Goal: Task Accomplishment & Management: Manage account settings

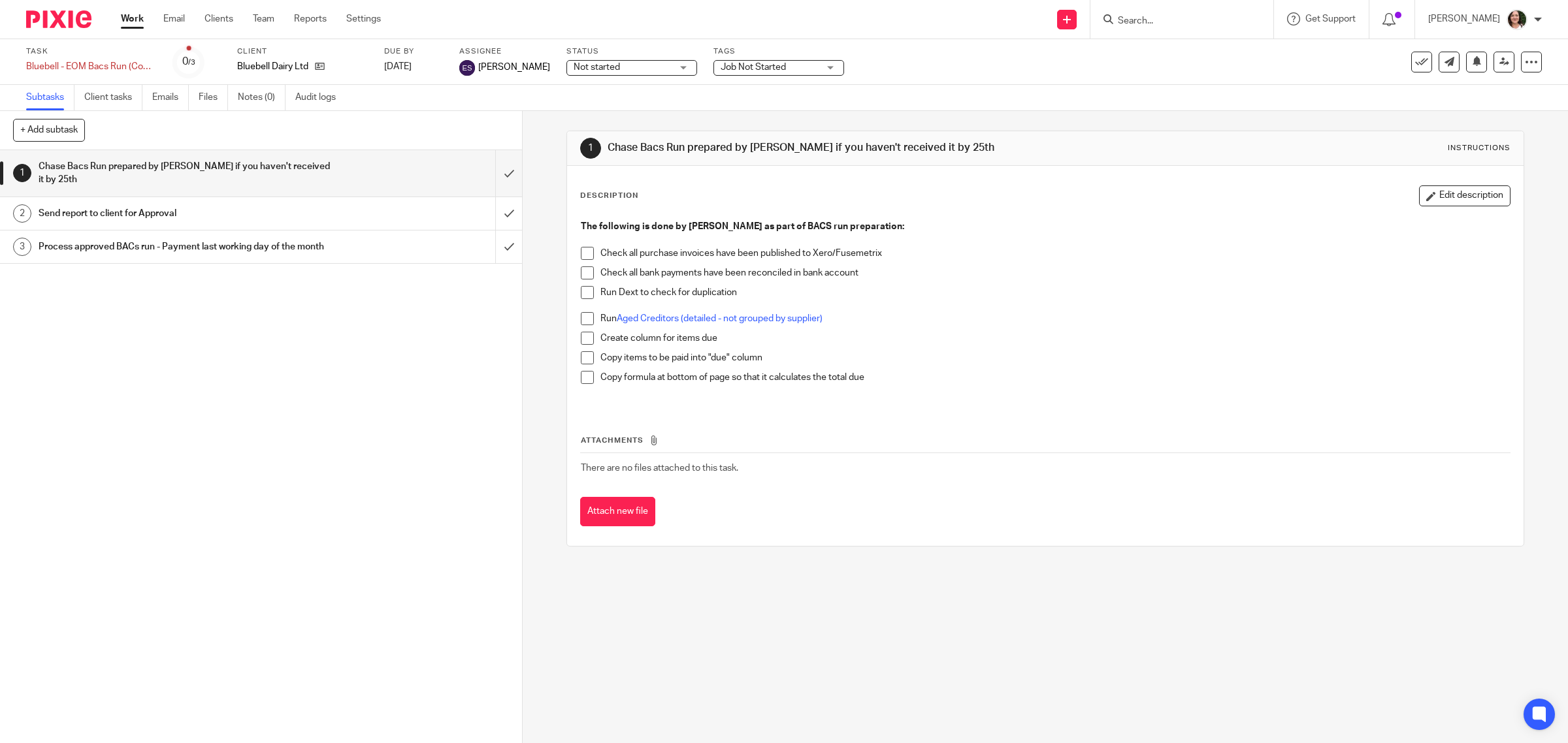
click at [129, 13] on link "Work" at bounding box center [132, 19] width 23 height 13
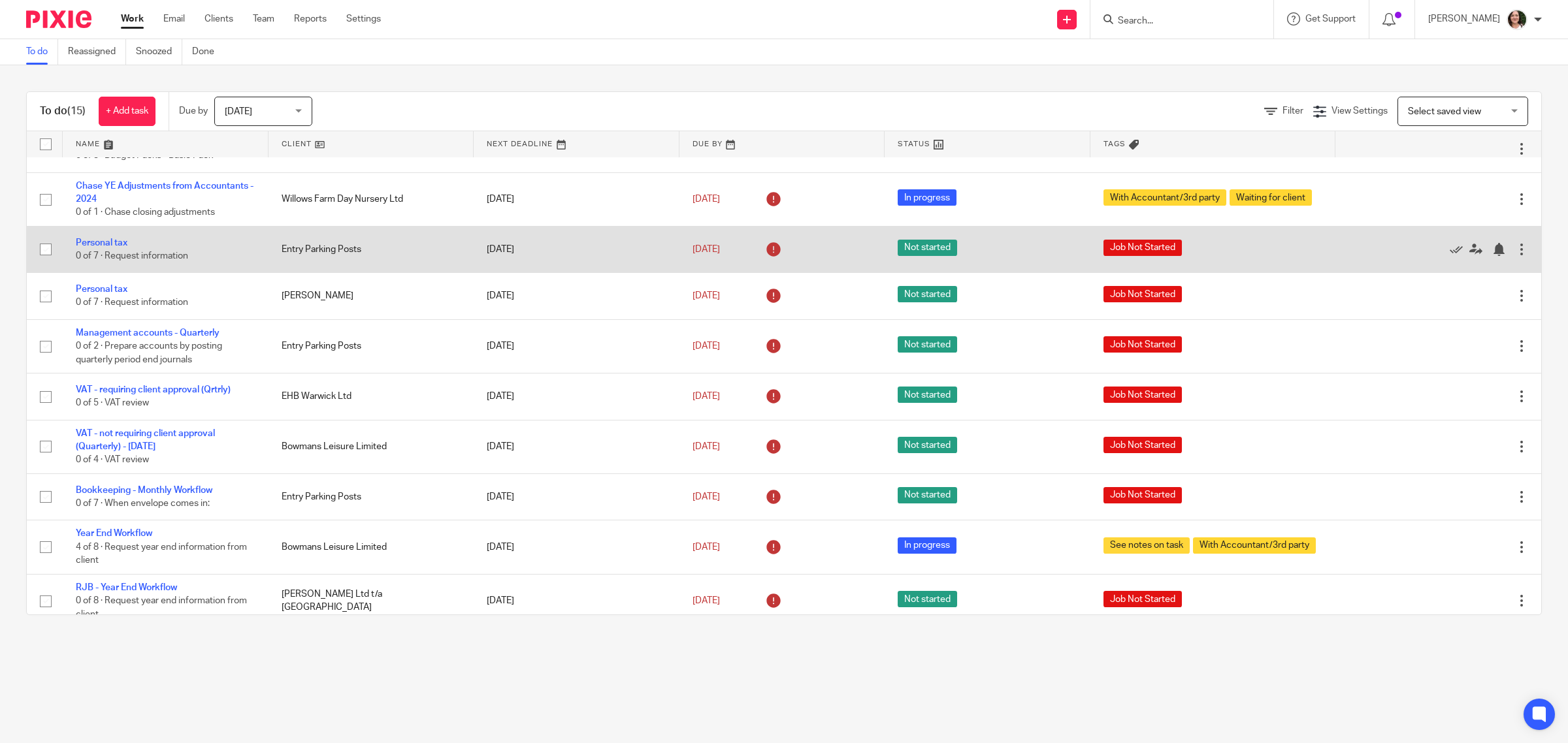
scroll to position [299, 0]
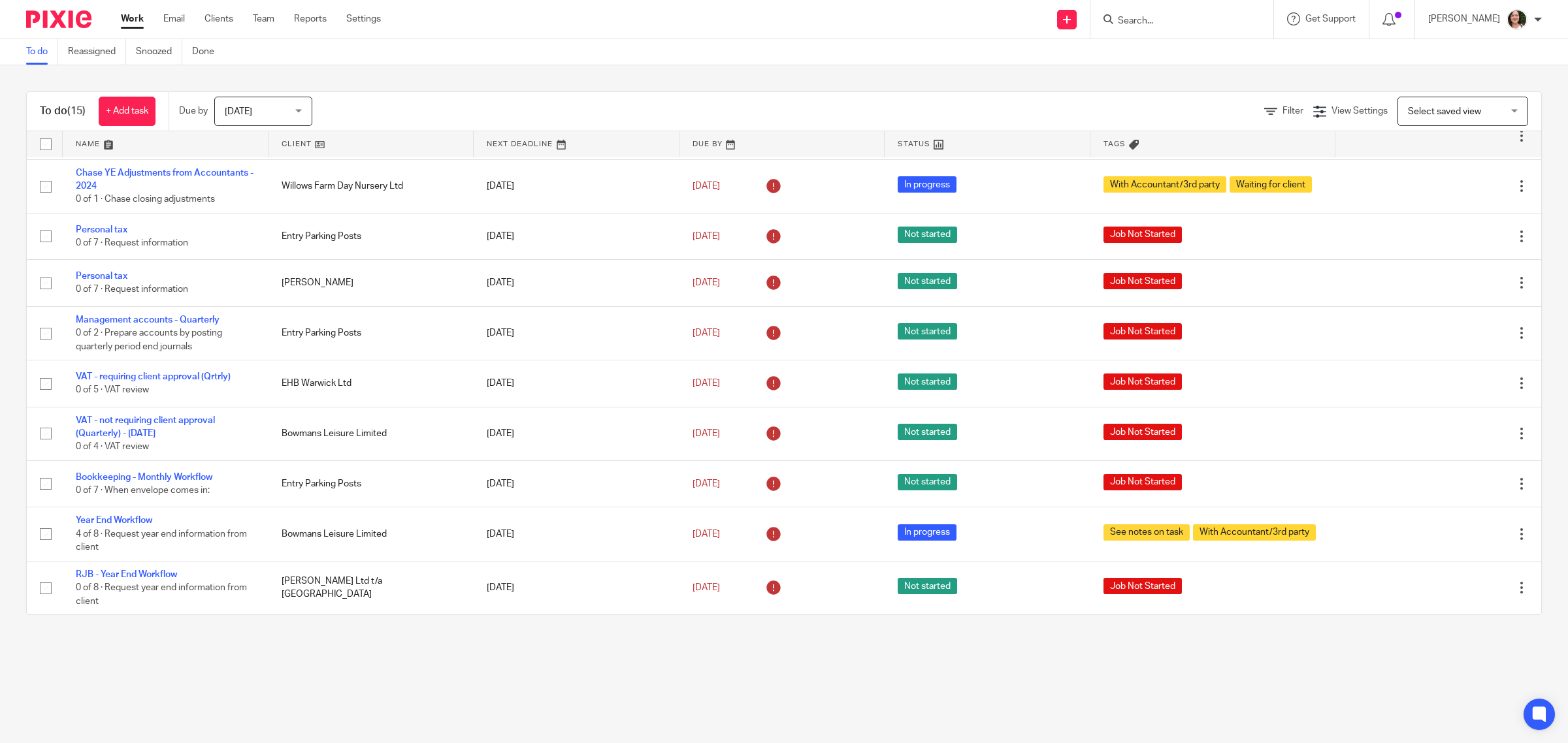
click at [298, 151] on link at bounding box center [371, 143] width 205 height 26
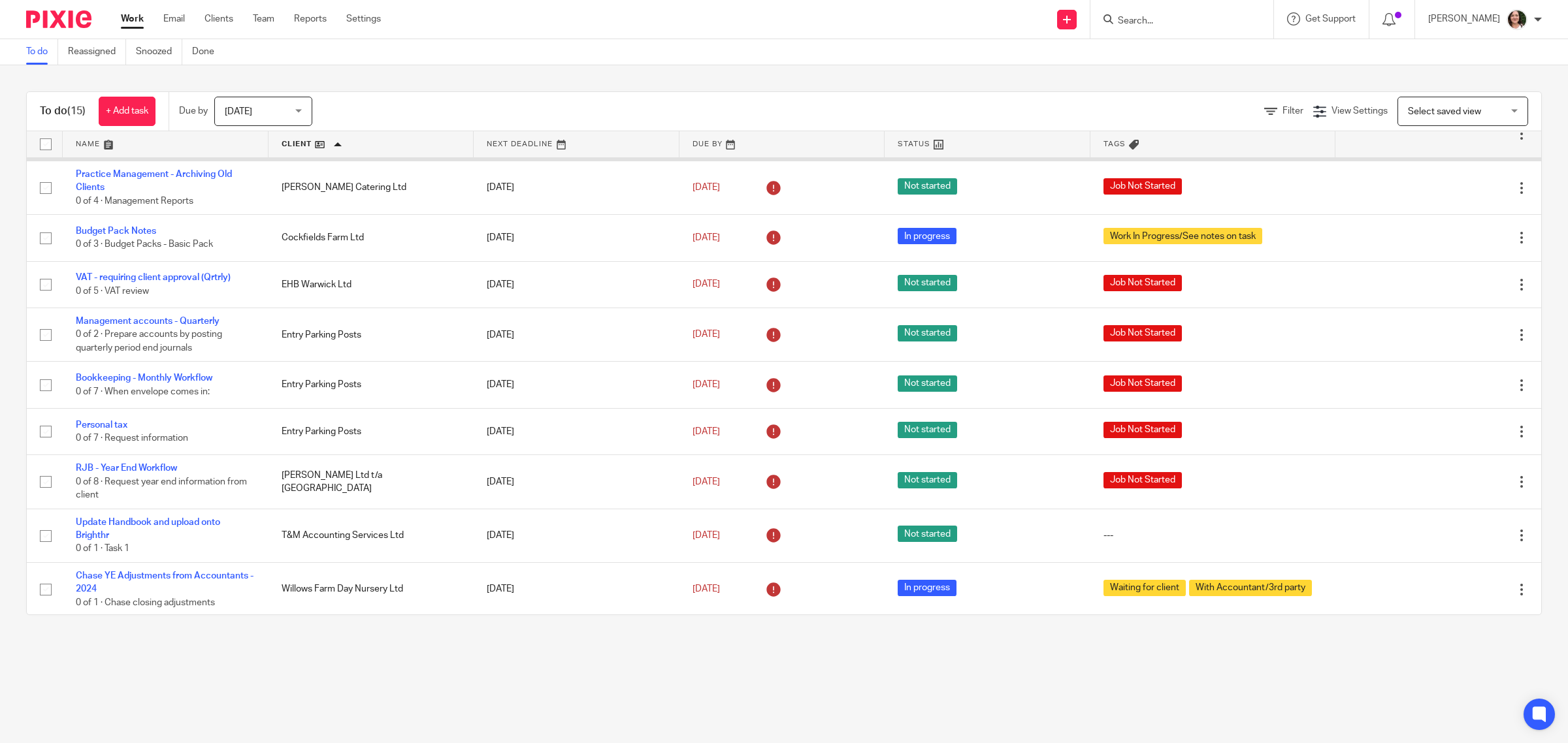
scroll to position [299, 0]
click at [261, 113] on span "Today" at bounding box center [259, 111] width 69 height 28
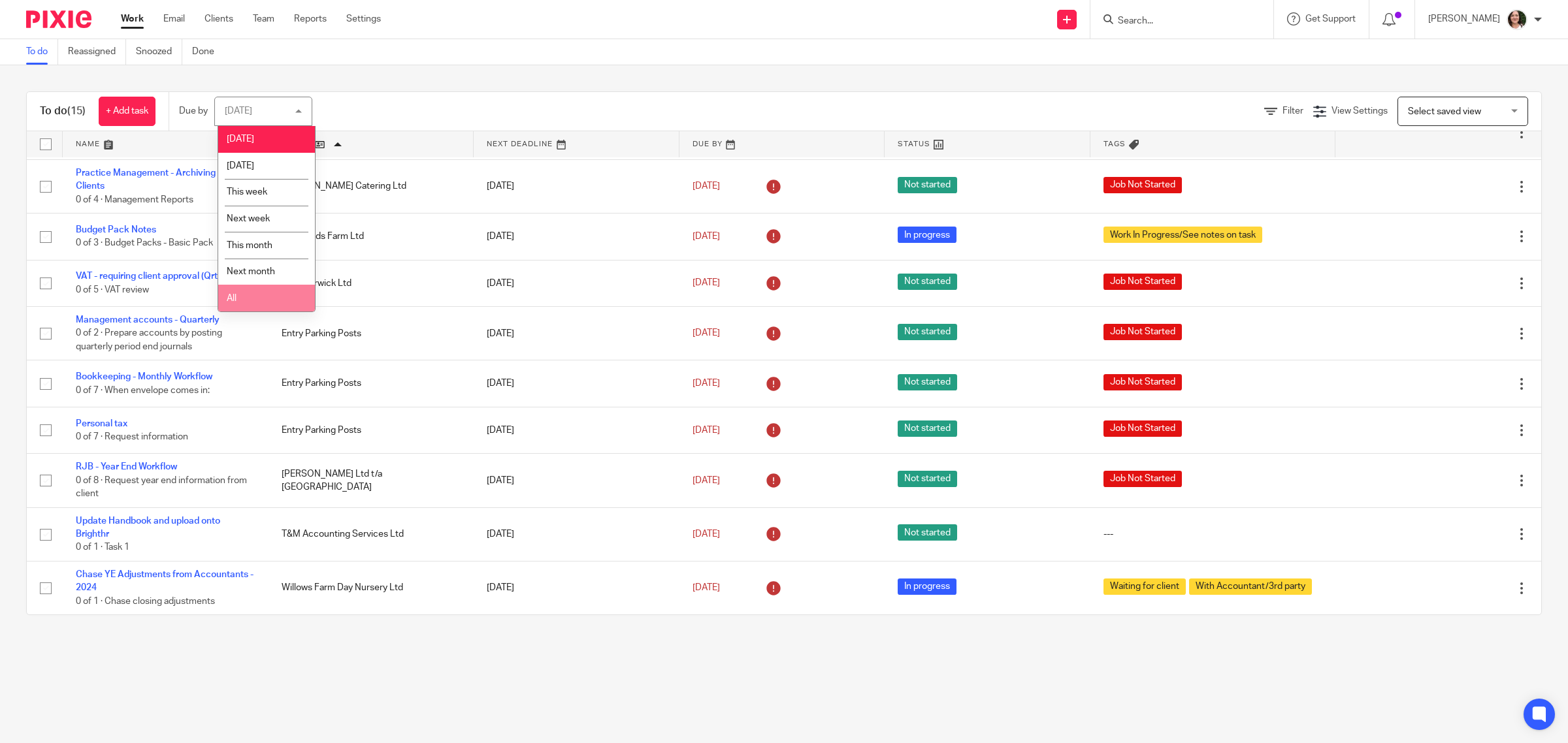
click at [267, 303] on li "All" at bounding box center [266, 298] width 97 height 27
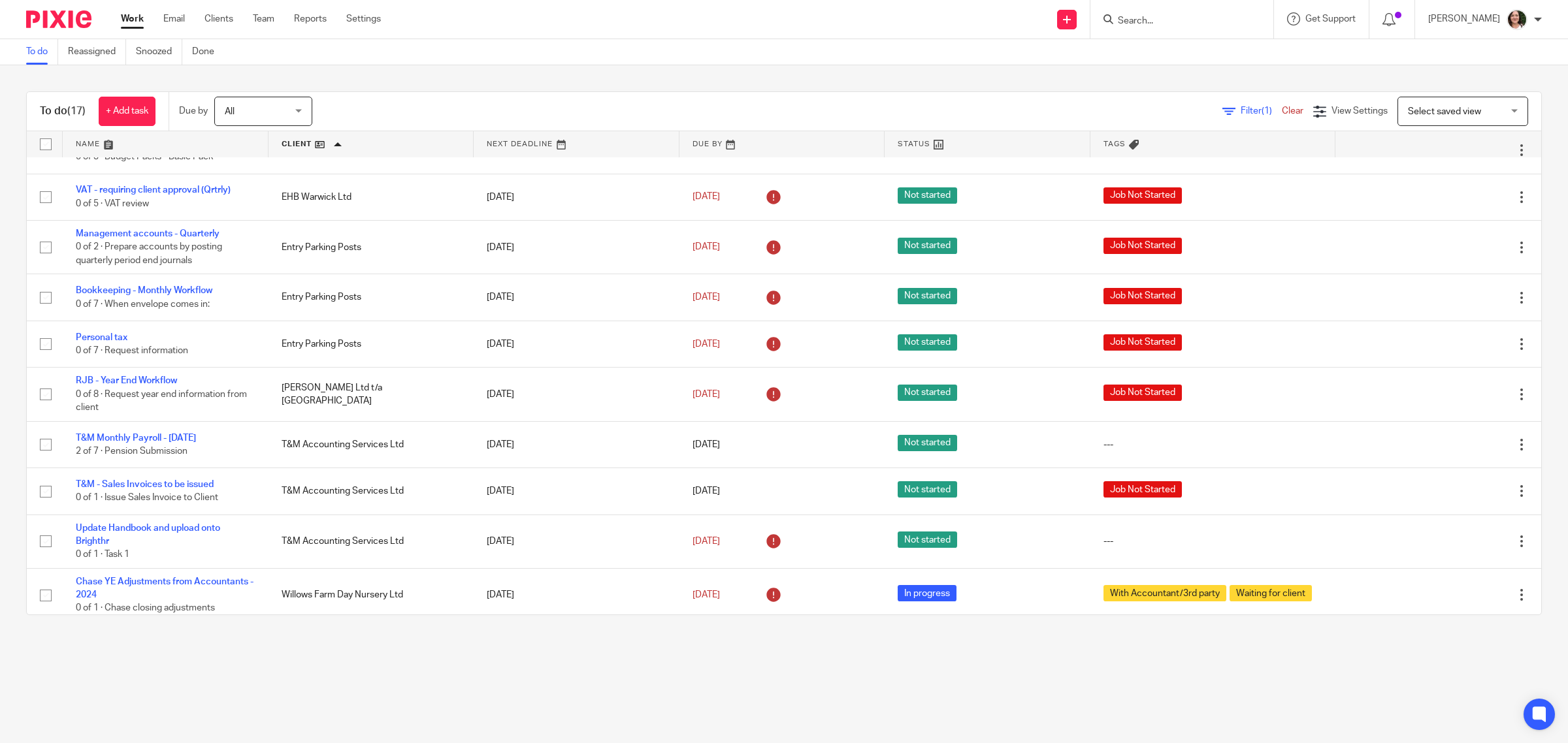
scroll to position [393, 0]
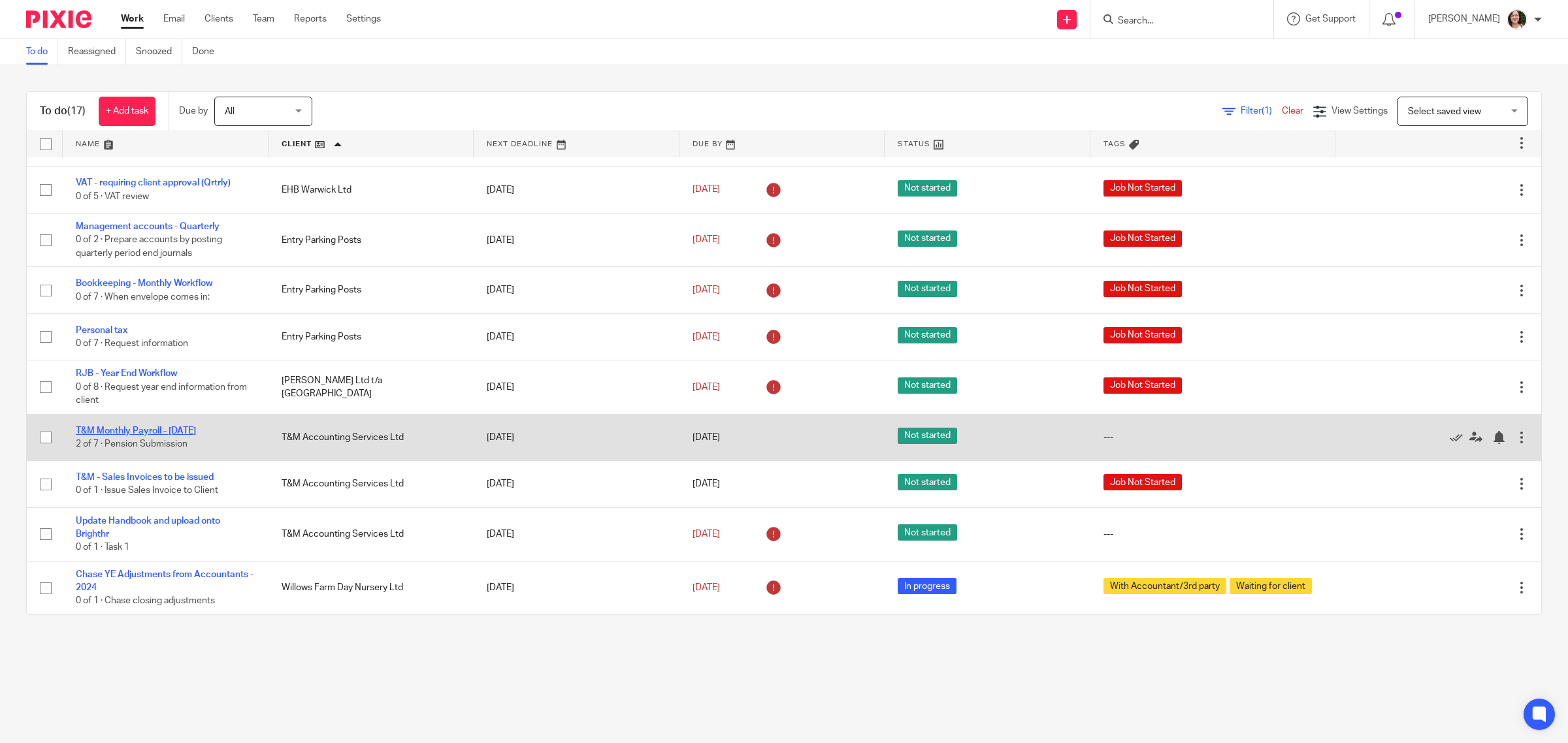
click at [186, 428] on link "T&M Monthly Payroll - September 2025" at bounding box center [136, 431] width 120 height 10
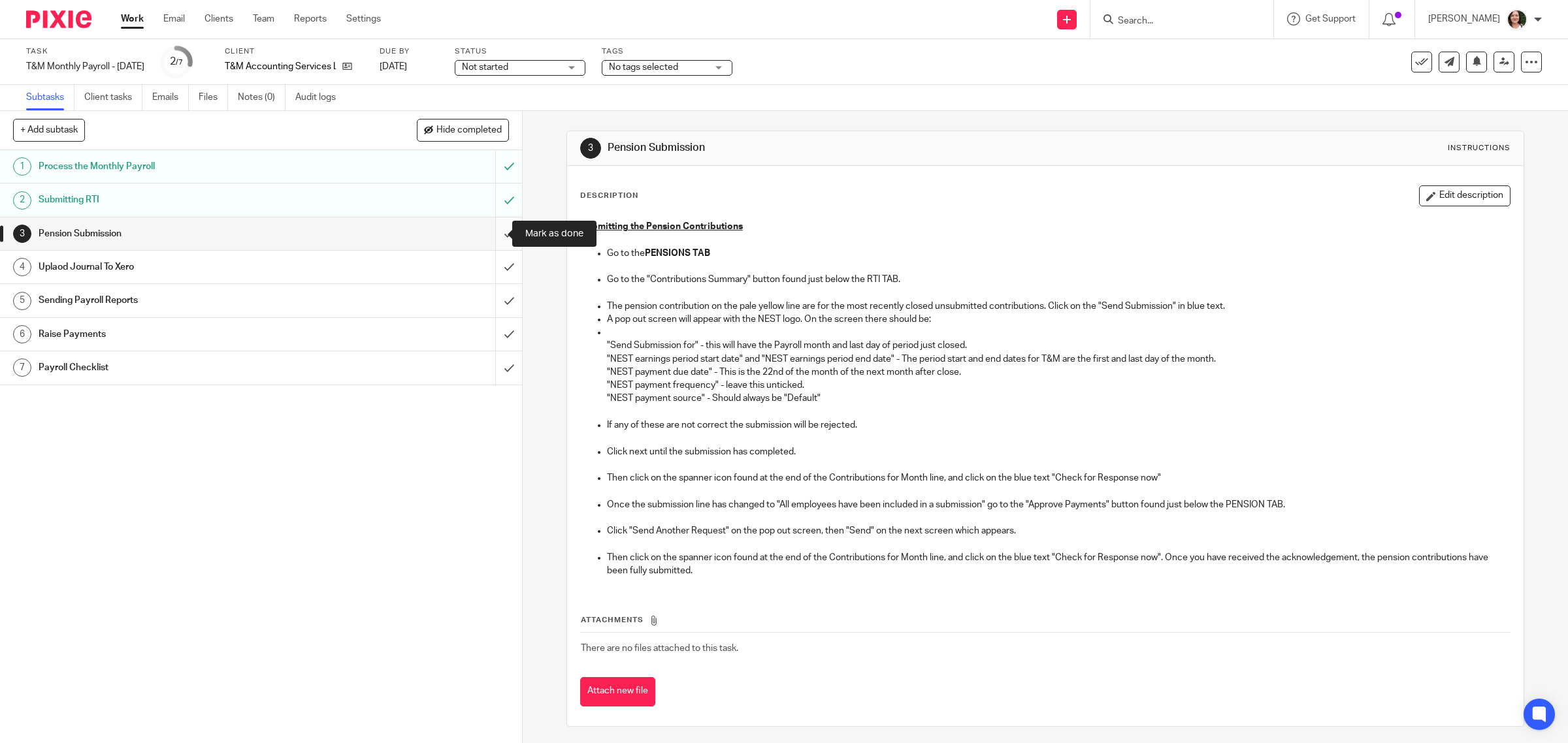
click at [484, 233] on input "submit" at bounding box center [261, 234] width 522 height 32
click at [312, 267] on h1 "Uplaod Journal To Xero" at bounding box center [186, 266] width 296 height 20
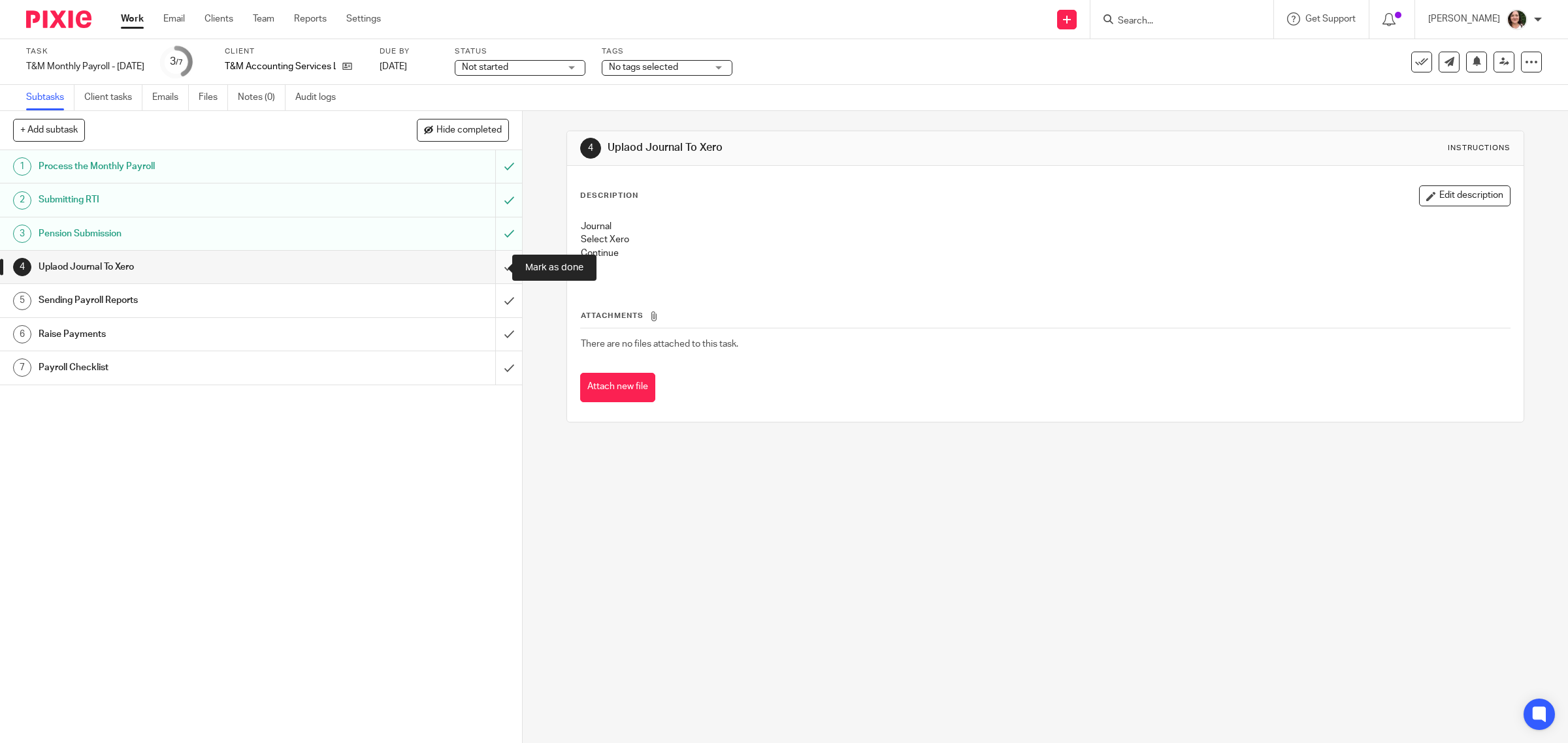
click at [485, 266] on input "submit" at bounding box center [261, 267] width 522 height 32
click at [389, 301] on div "Sending Payroll Reports" at bounding box center [260, 300] width 443 height 20
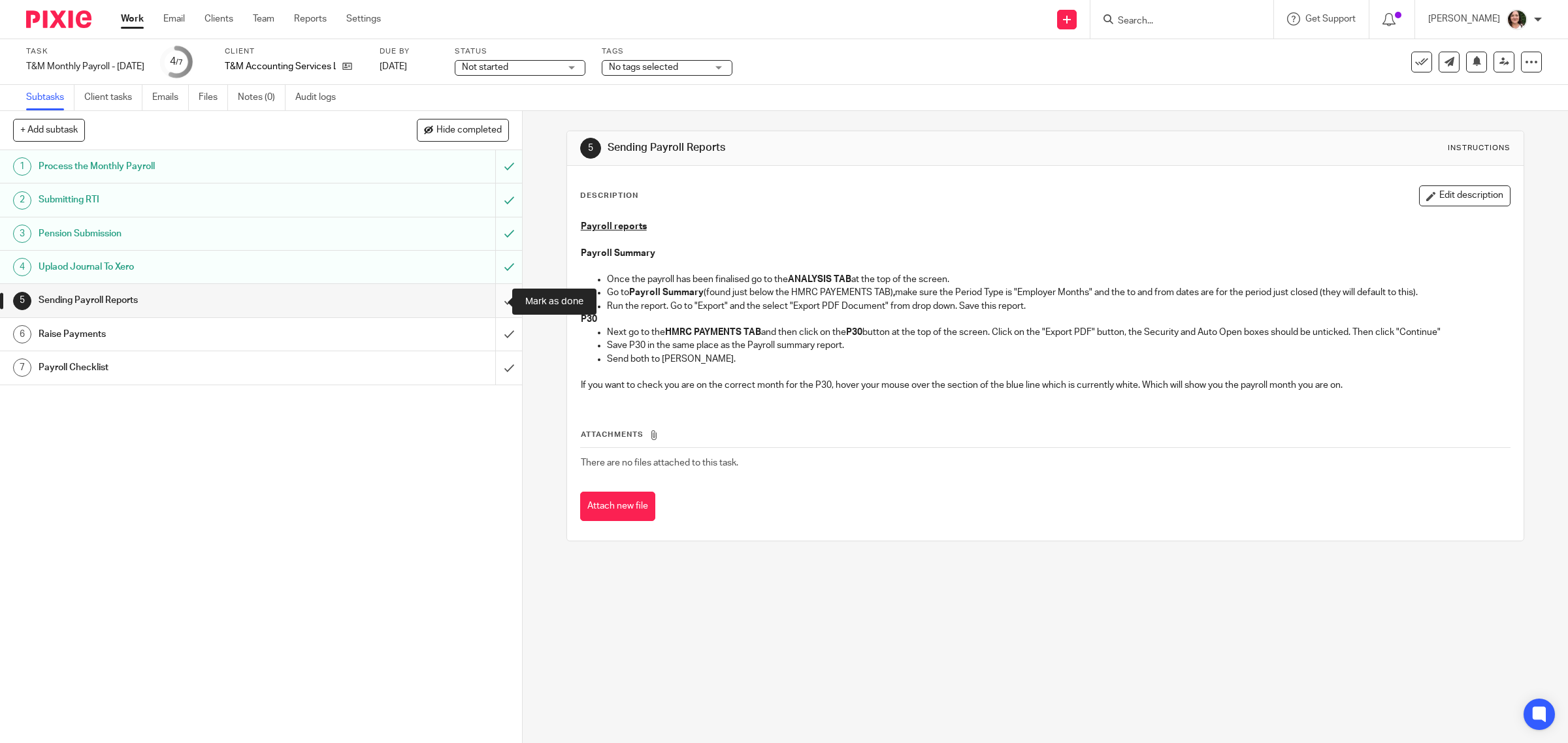
click at [492, 305] on input "submit" at bounding box center [261, 300] width 522 height 32
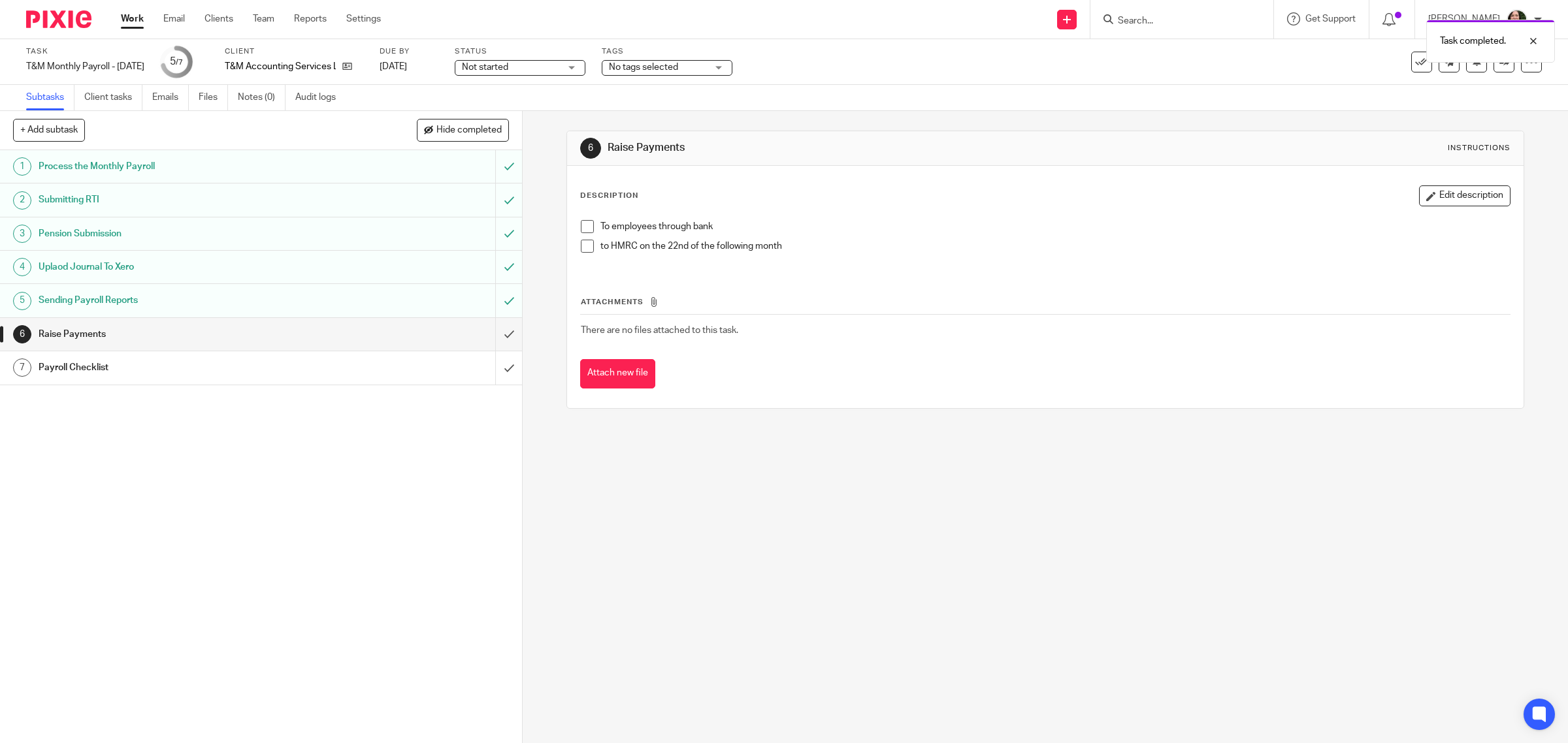
click at [311, 377] on h1 "Payroll Checklist" at bounding box center [186, 368] width 296 height 20
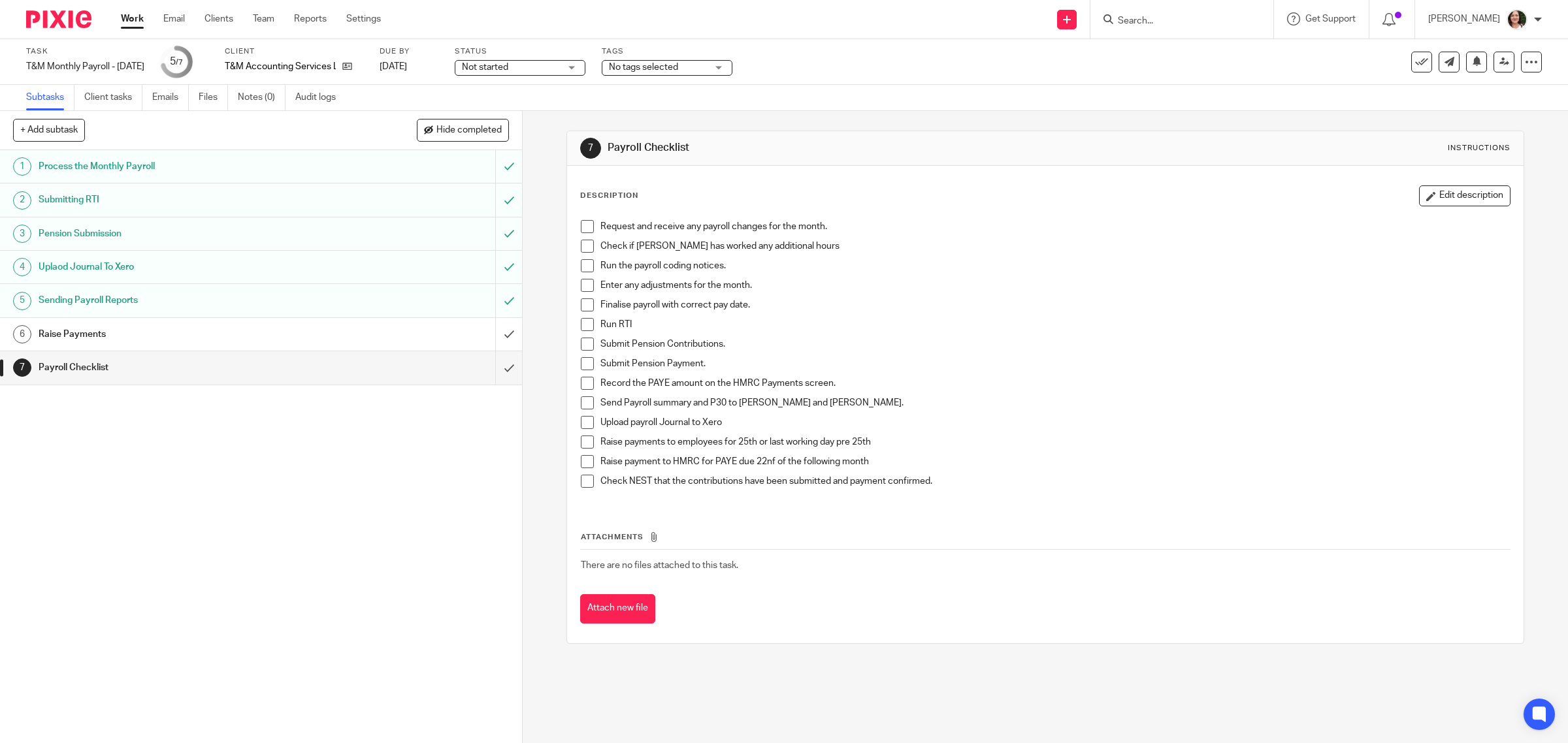
click at [581, 226] on span at bounding box center [588, 226] width 13 height 13
click at [583, 249] on span at bounding box center [588, 246] width 13 height 13
click at [583, 267] on span at bounding box center [588, 265] width 13 height 13
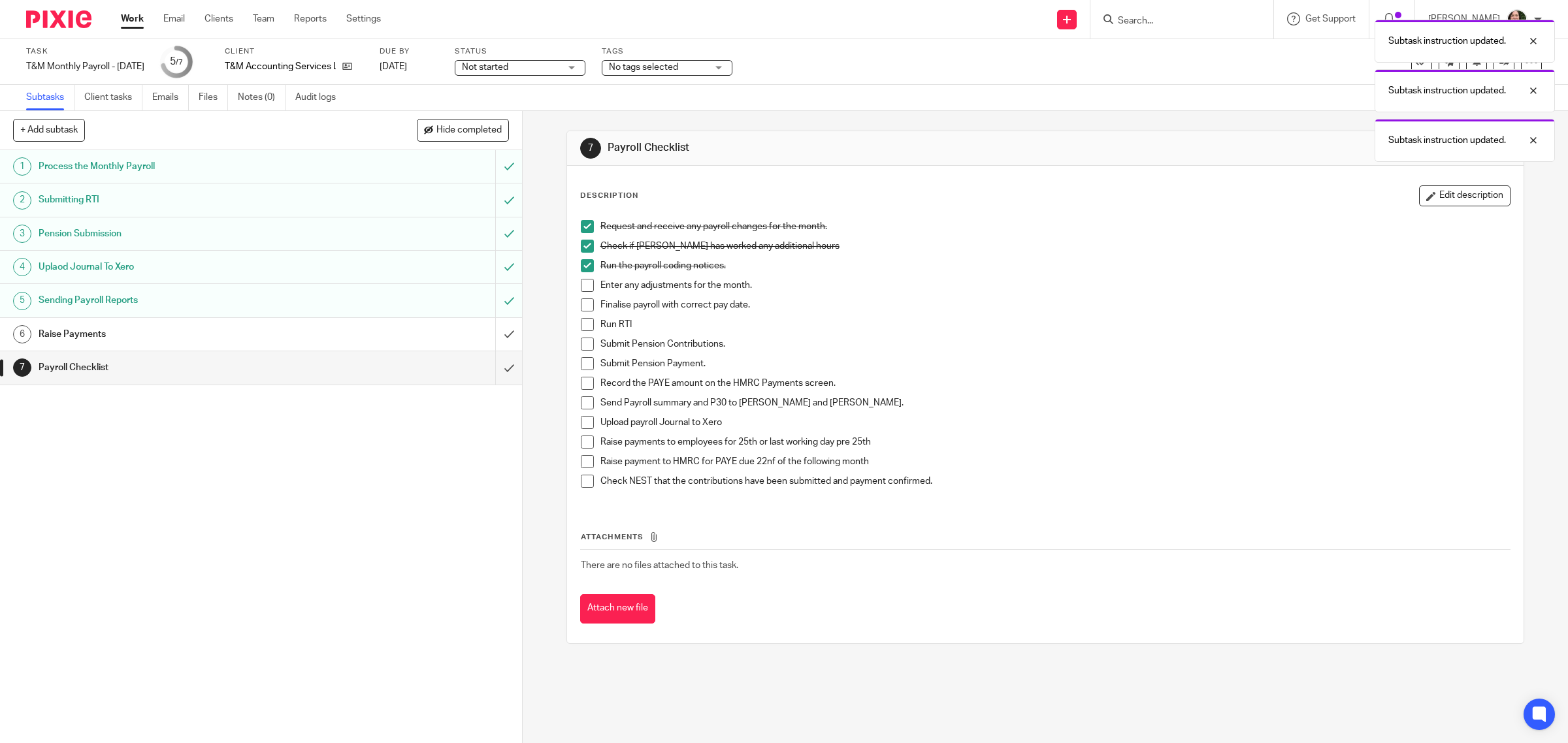
click at [583, 286] on span at bounding box center [588, 286] width 13 height 13
click at [586, 308] on span at bounding box center [588, 305] width 13 height 13
click at [582, 322] on span at bounding box center [588, 325] width 13 height 13
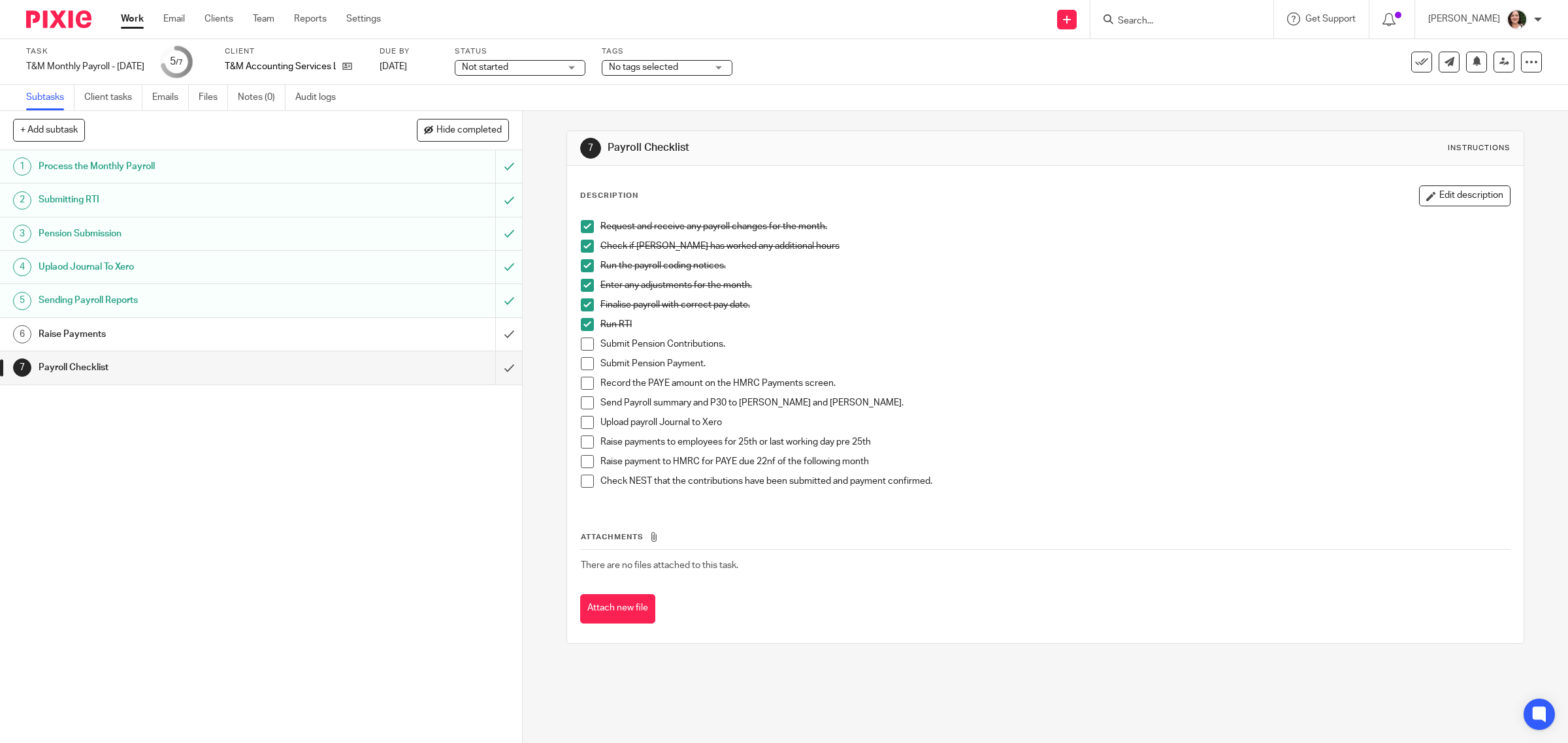
click at [134, 337] on h1 "Raise Payments" at bounding box center [186, 334] width 296 height 20
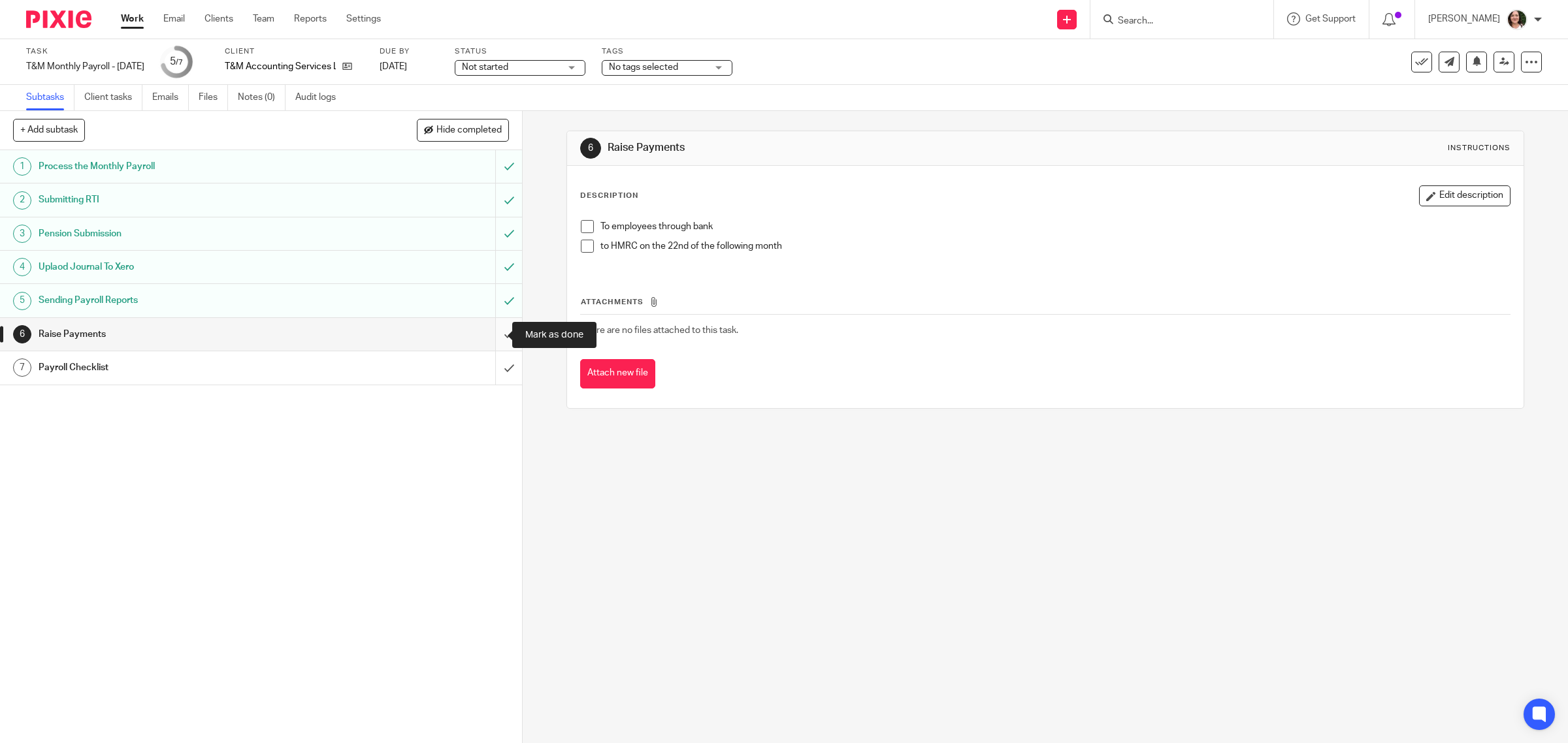
click at [490, 337] on input "submit" at bounding box center [261, 334] width 522 height 32
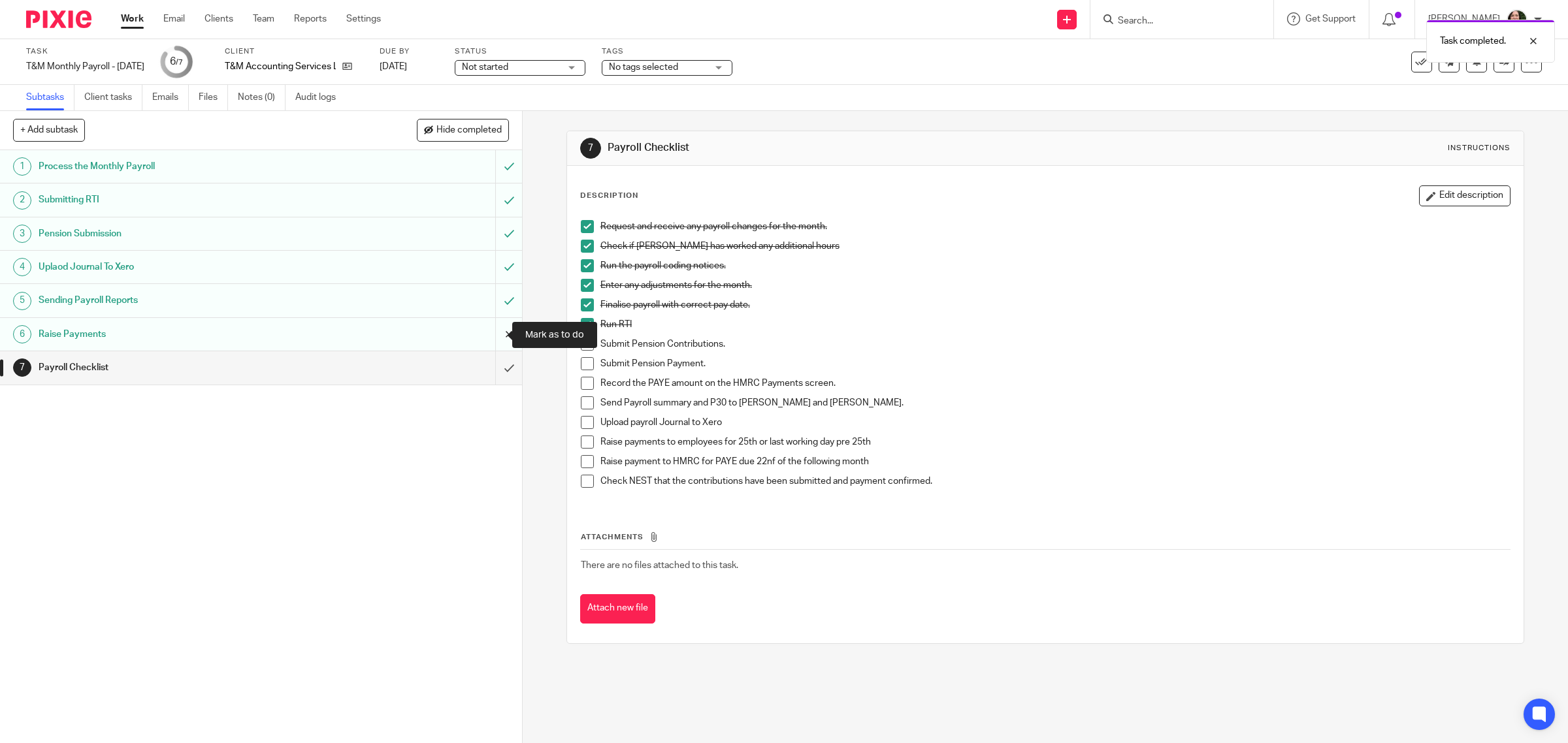
click at [485, 336] on input "submit" at bounding box center [261, 334] width 522 height 32
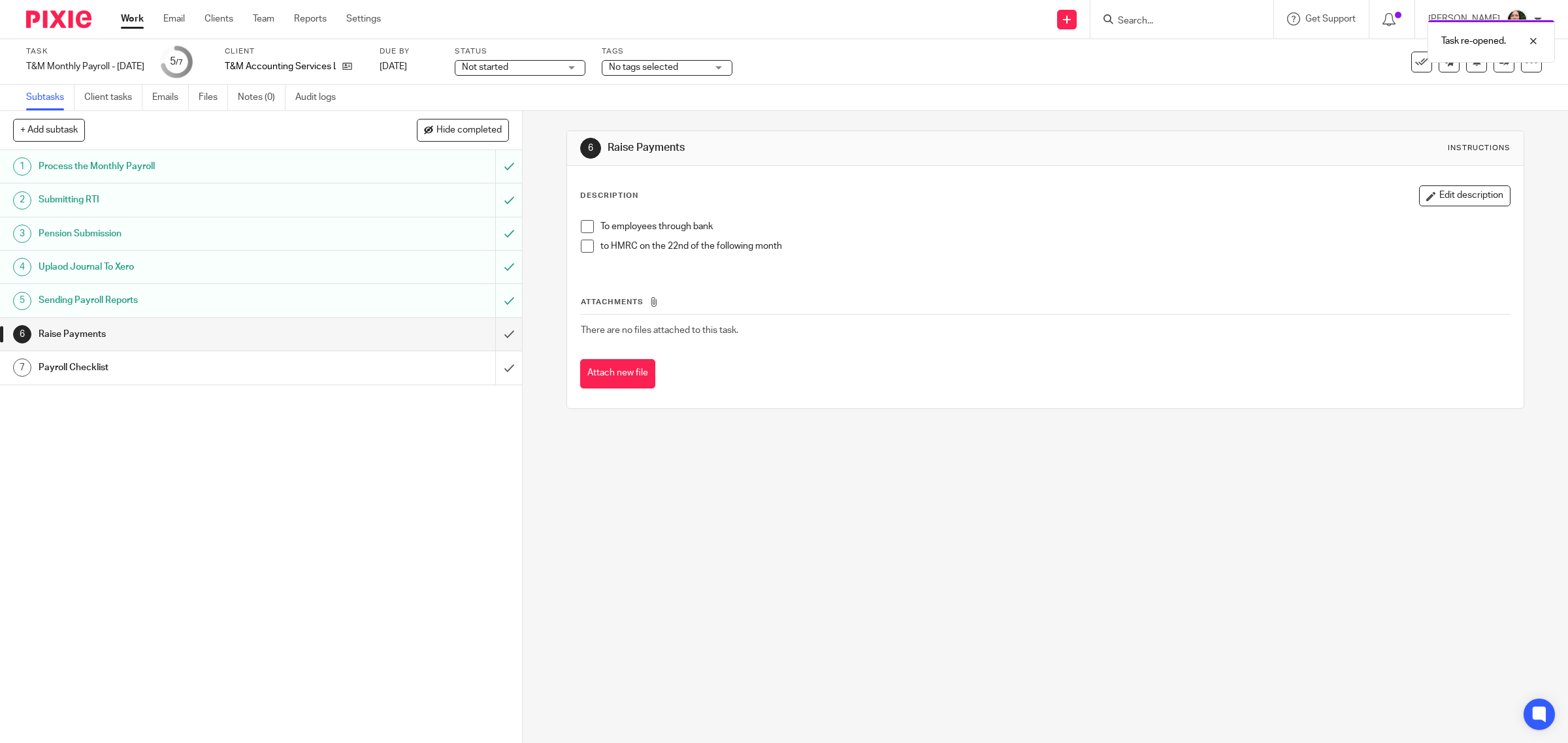
click at [374, 371] on div "Payroll Checklist" at bounding box center [260, 368] width 443 height 20
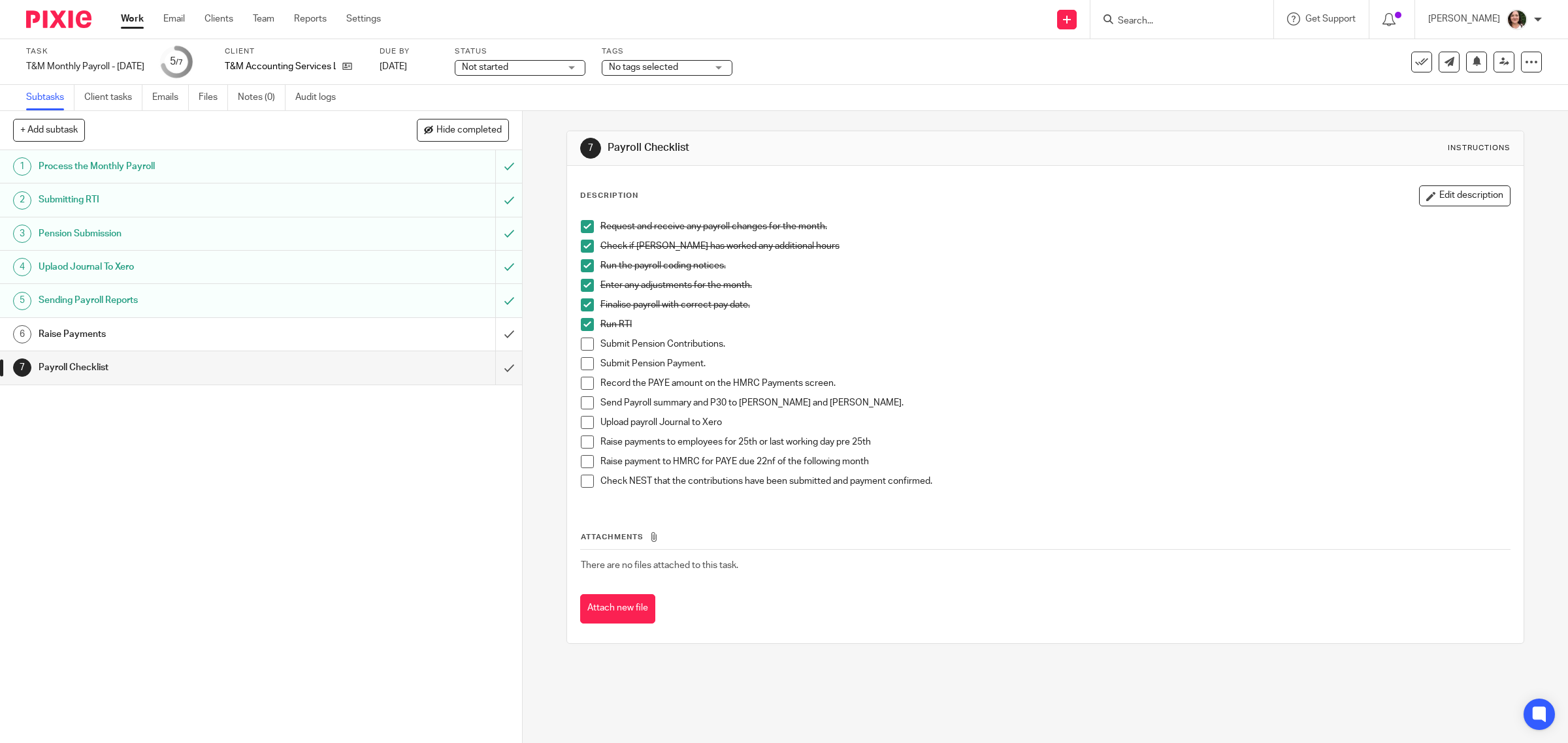
click at [581, 342] on span at bounding box center [588, 344] width 13 height 13
click at [583, 366] on span at bounding box center [588, 364] width 13 height 13
click at [585, 385] on span at bounding box center [588, 383] width 13 height 13
click at [581, 399] on span at bounding box center [588, 403] width 13 height 13
click at [581, 425] on span at bounding box center [588, 422] width 13 height 13
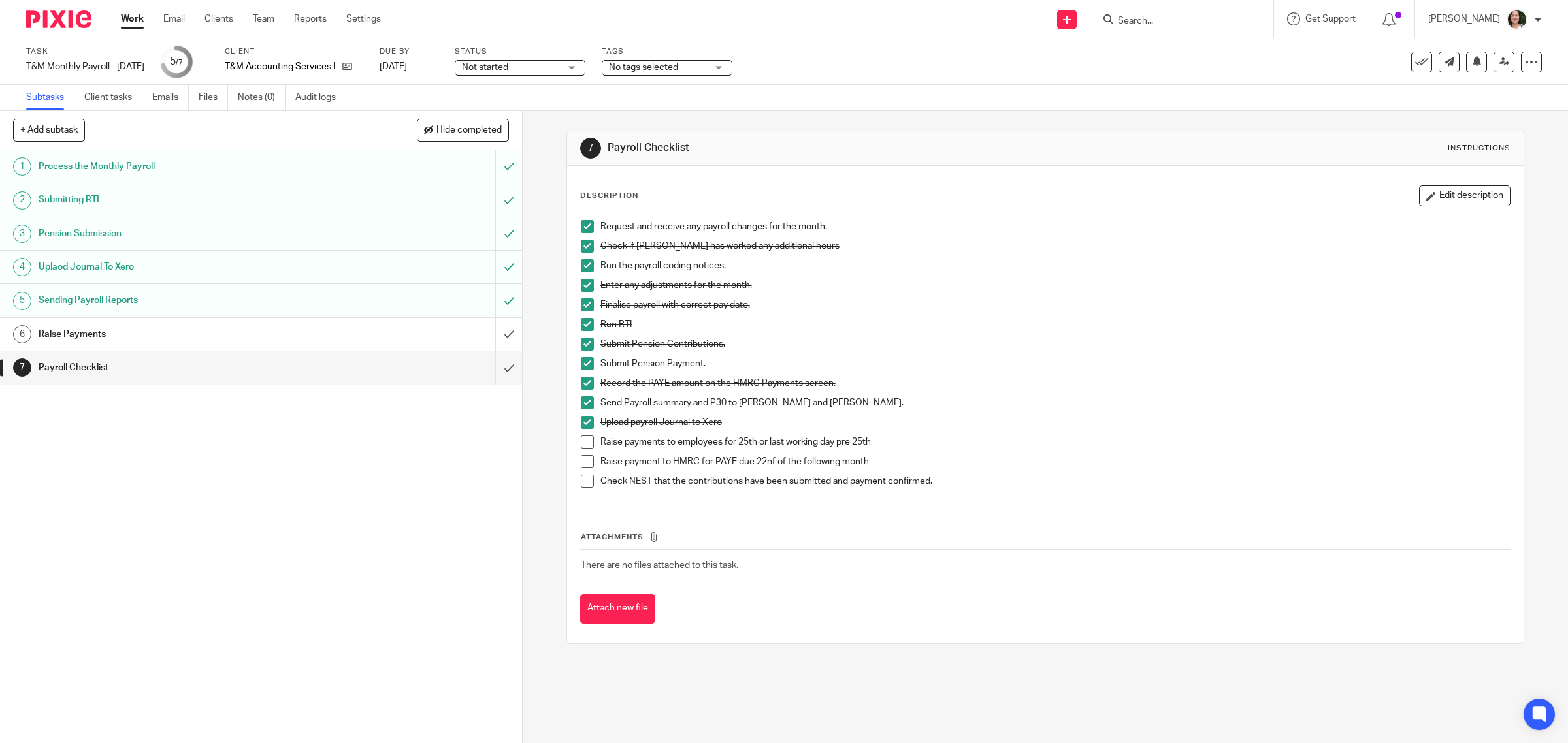
click at [583, 459] on span at bounding box center [588, 461] width 13 height 13
click at [494, 371] on input "submit" at bounding box center [261, 368] width 522 height 32
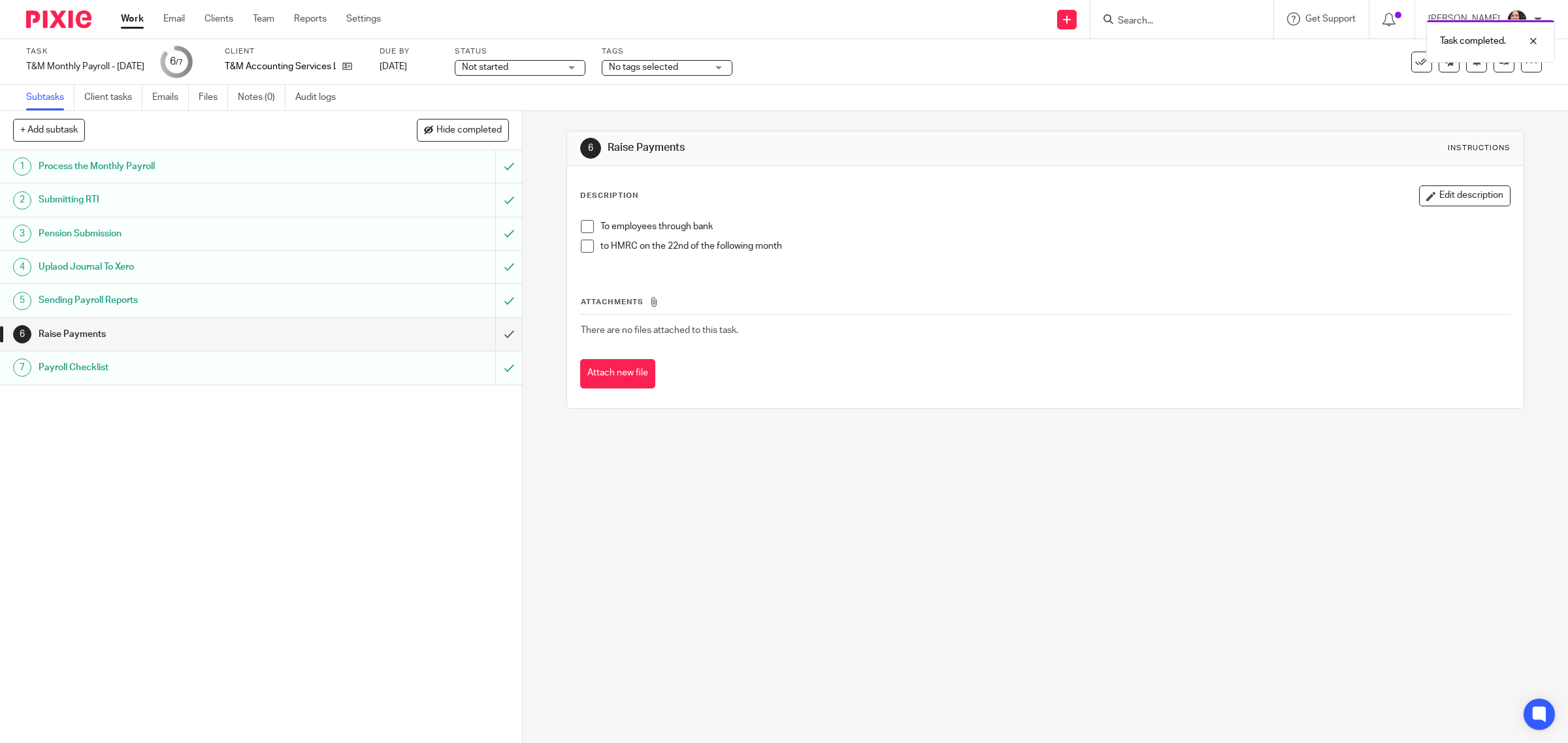
click at [1287, 596] on div "6 Raise Payments Instructions Description Edit description To employees through…" at bounding box center [1045, 427] width 1045 height 632
click at [1499, 64] on icon at bounding box center [1504, 61] width 10 height 10
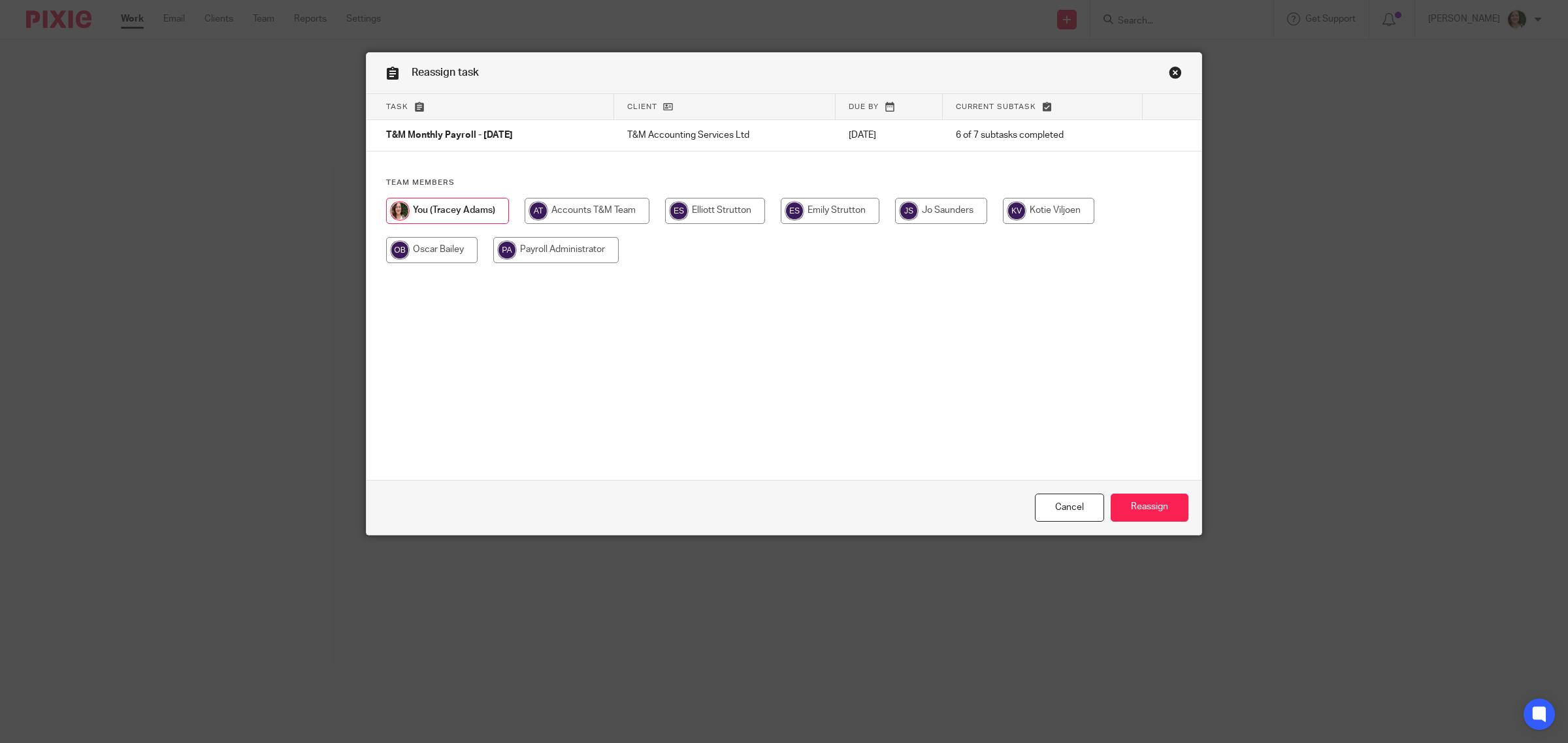
click at [810, 206] on input "radio" at bounding box center [829, 210] width 98 height 26
radio input "true"
click at [1142, 509] on input "Reassign" at bounding box center [1149, 507] width 77 height 28
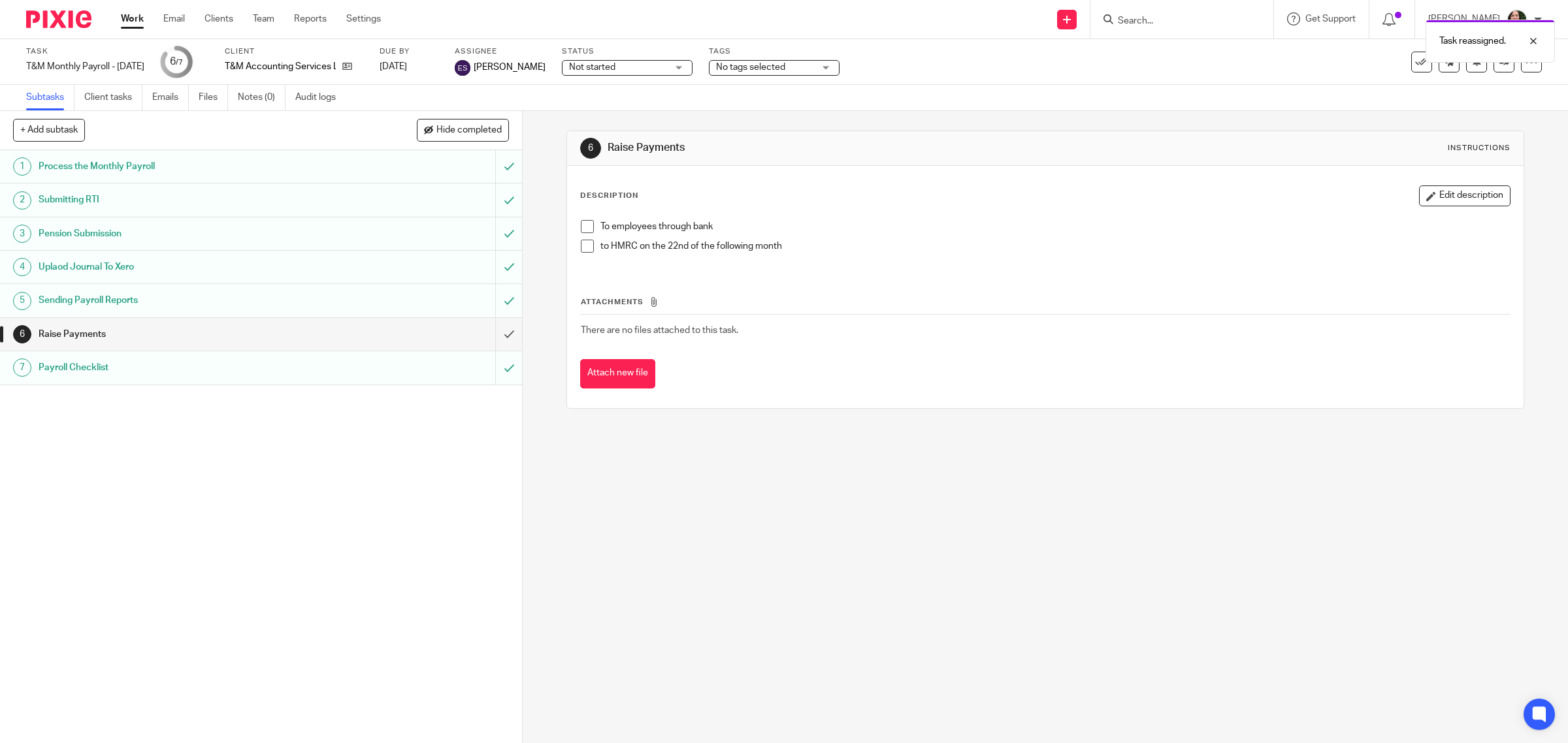
click at [128, 17] on link "Work" at bounding box center [132, 19] width 23 height 13
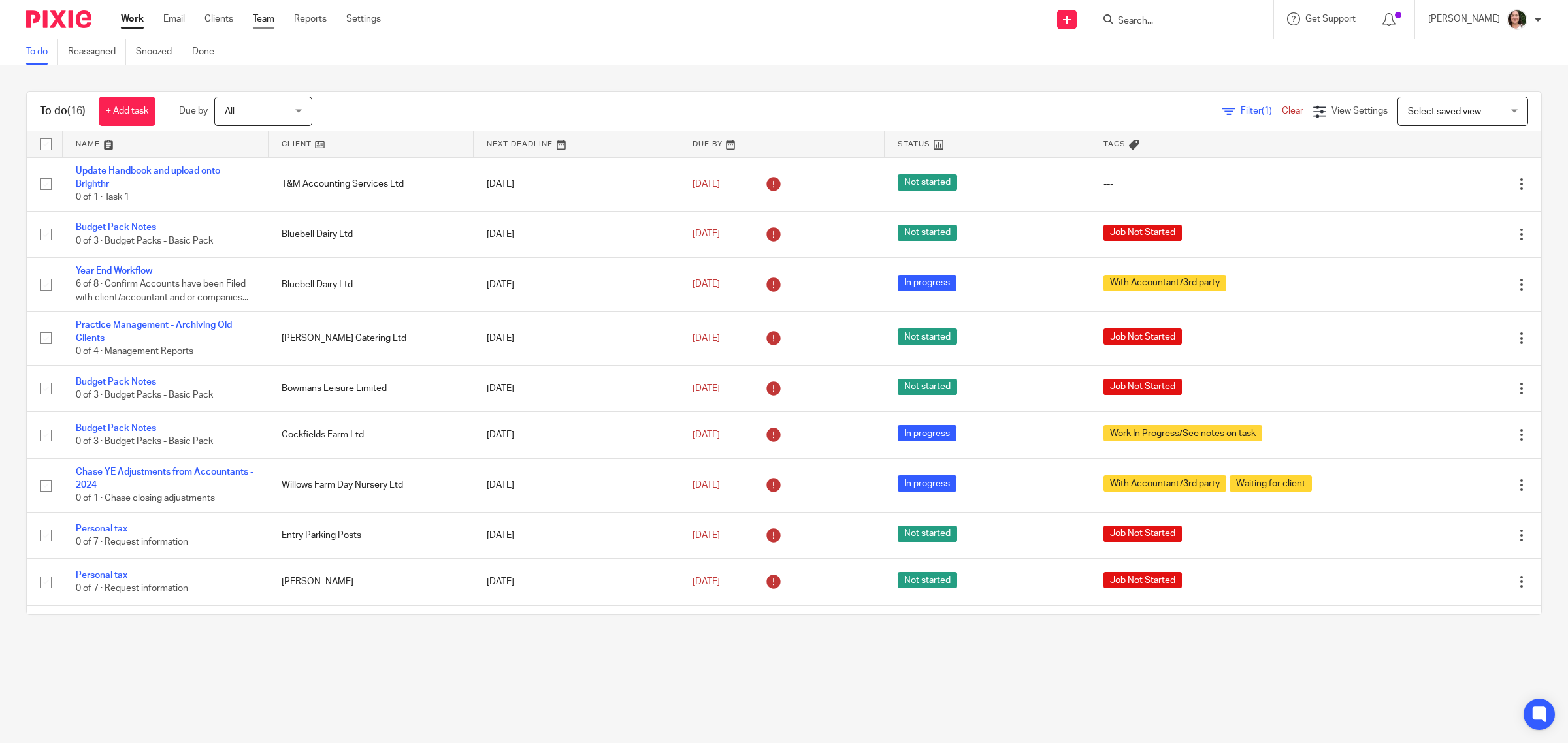
click at [257, 17] on link "Team" at bounding box center [264, 19] width 22 height 13
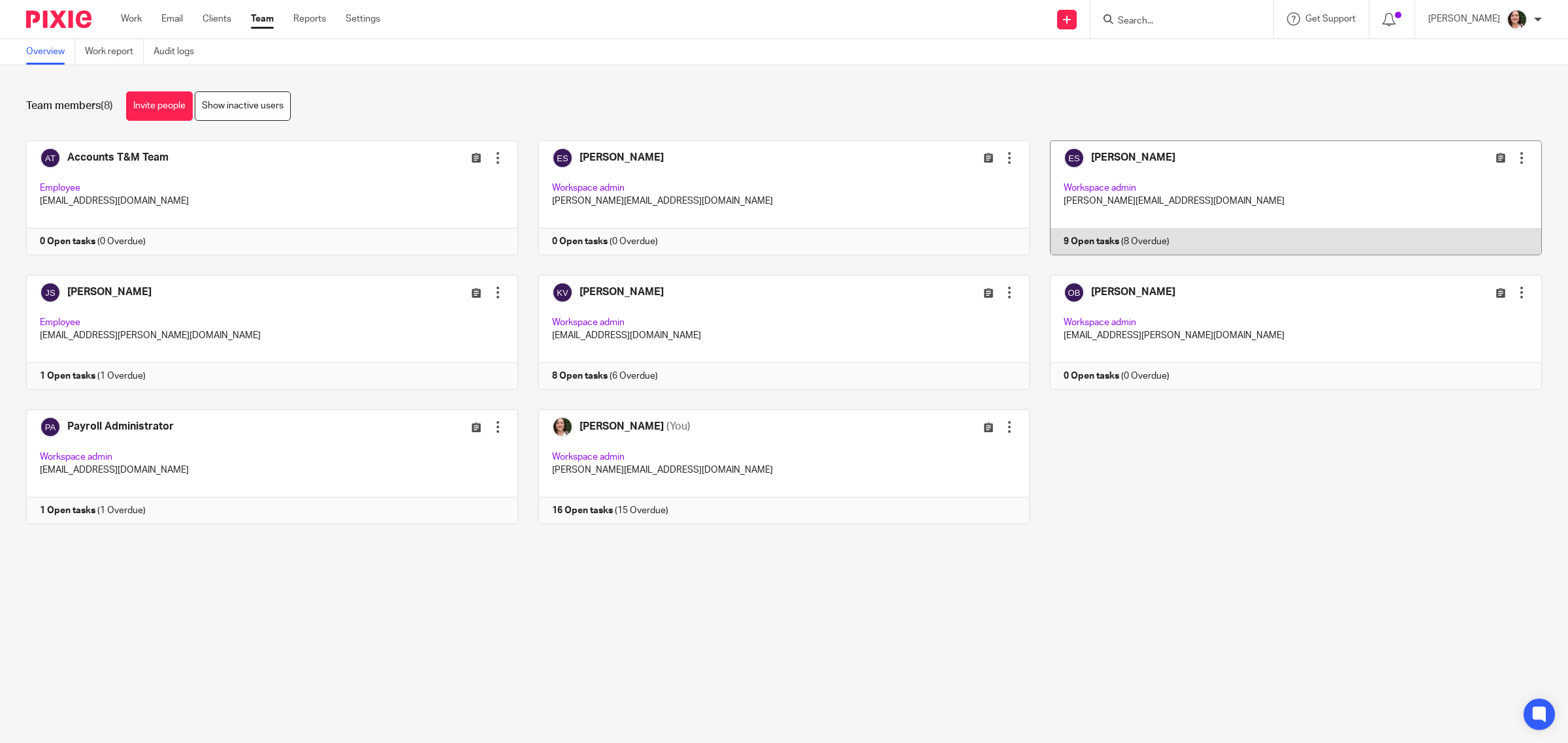
click at [1080, 241] on link at bounding box center [1285, 198] width 512 height 115
